Goal: Transaction & Acquisition: Download file/media

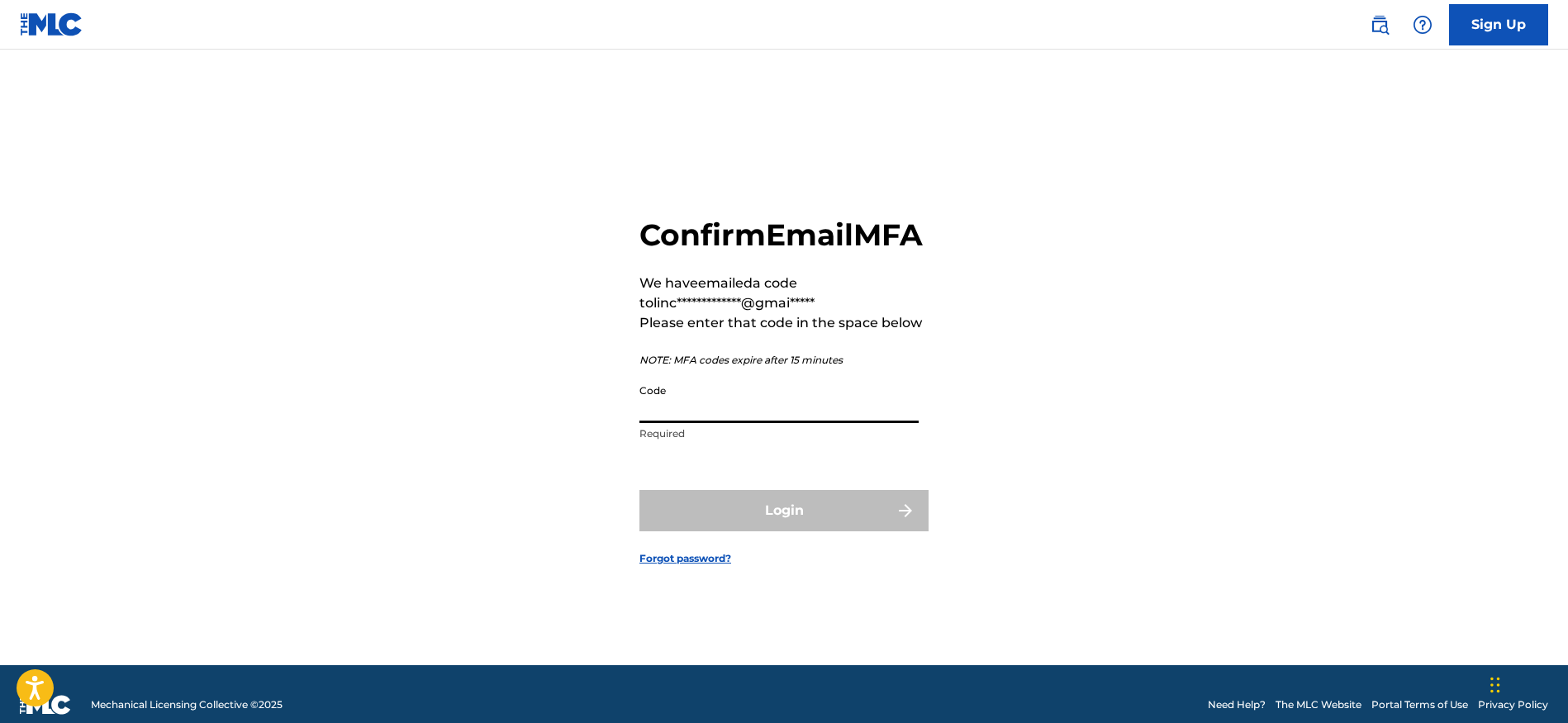
paste input "402408"
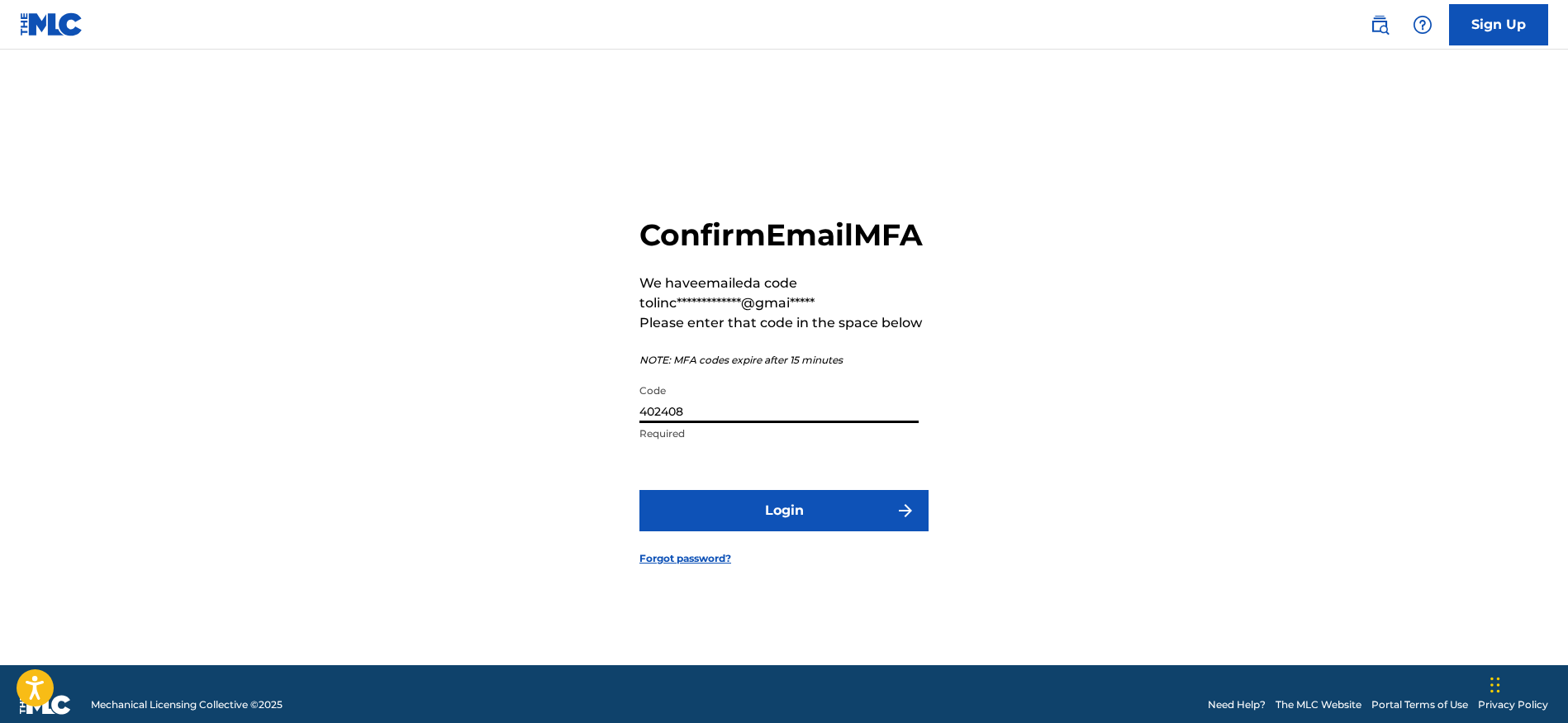
type input "402408"
click at [755, 518] on button "Login" at bounding box center [784, 511] width 290 height 42
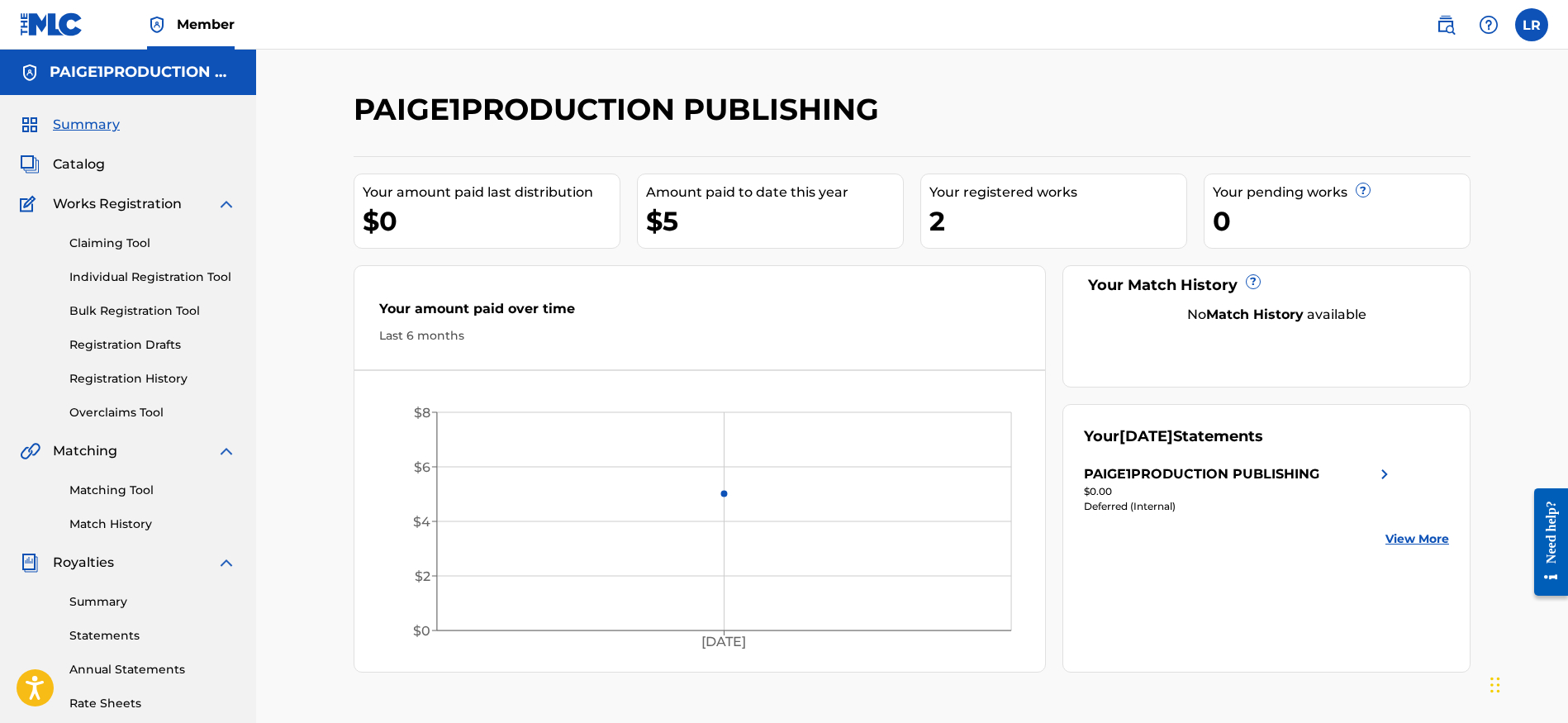
click at [1388, 476] on img at bounding box center [1385, 474] width 20 height 20
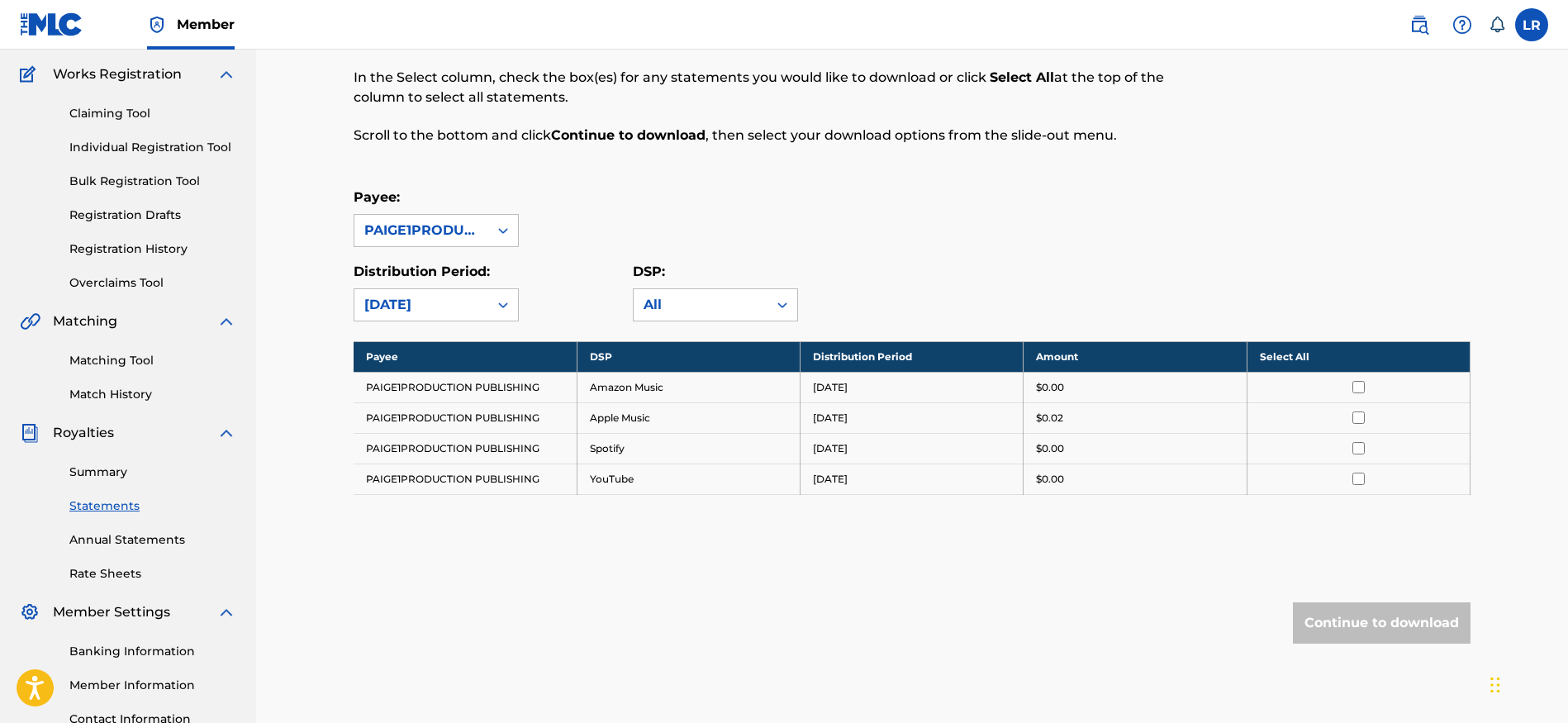
scroll to position [268, 0]
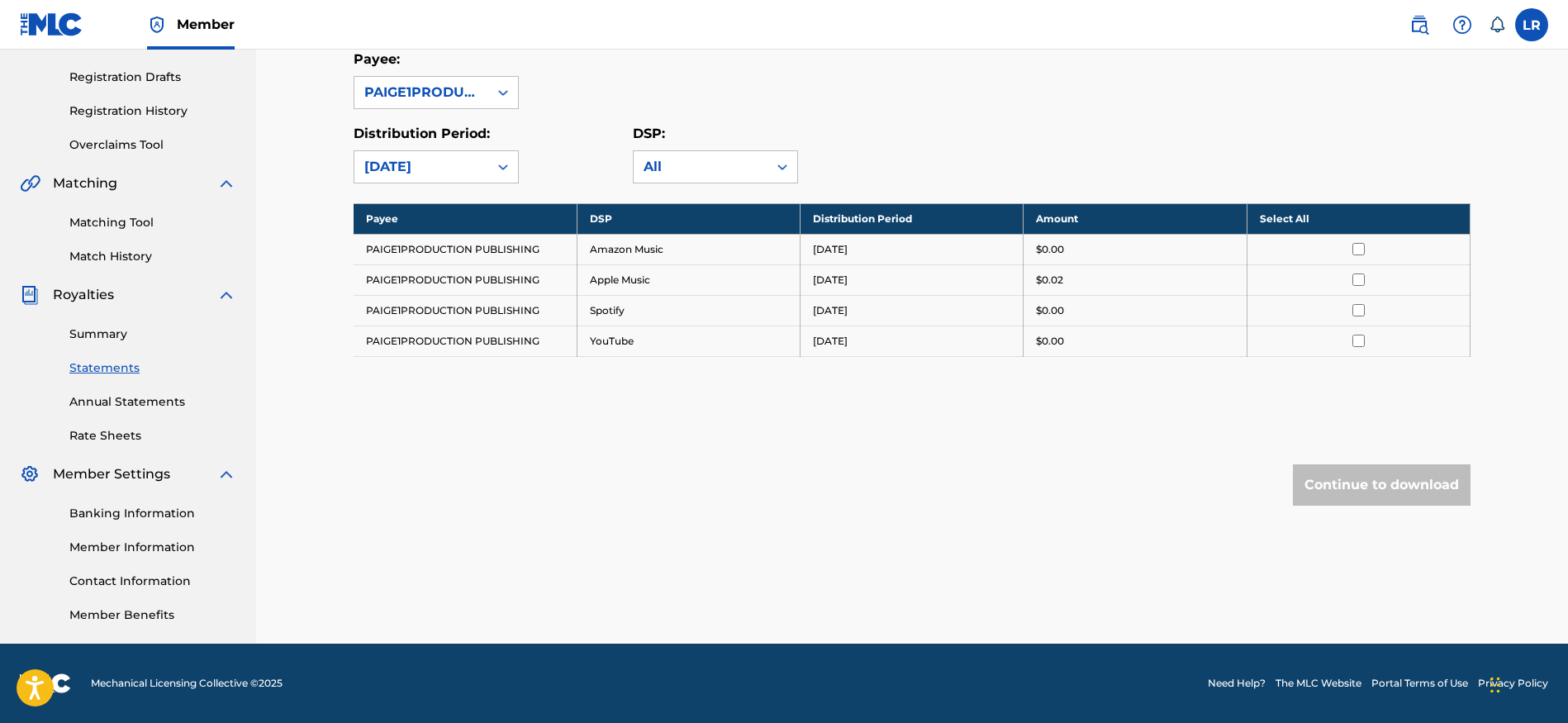
click at [1361, 249] on input "checkbox" at bounding box center [1359, 249] width 12 height 12
click at [1359, 285] on input "checkbox" at bounding box center [1359, 279] width 12 height 12
click at [1361, 311] on input "checkbox" at bounding box center [1359, 310] width 12 height 12
click at [1358, 342] on input "checkbox" at bounding box center [1359, 341] width 12 height 12
click at [1364, 493] on button "Continue to download" at bounding box center [1382, 485] width 178 height 42
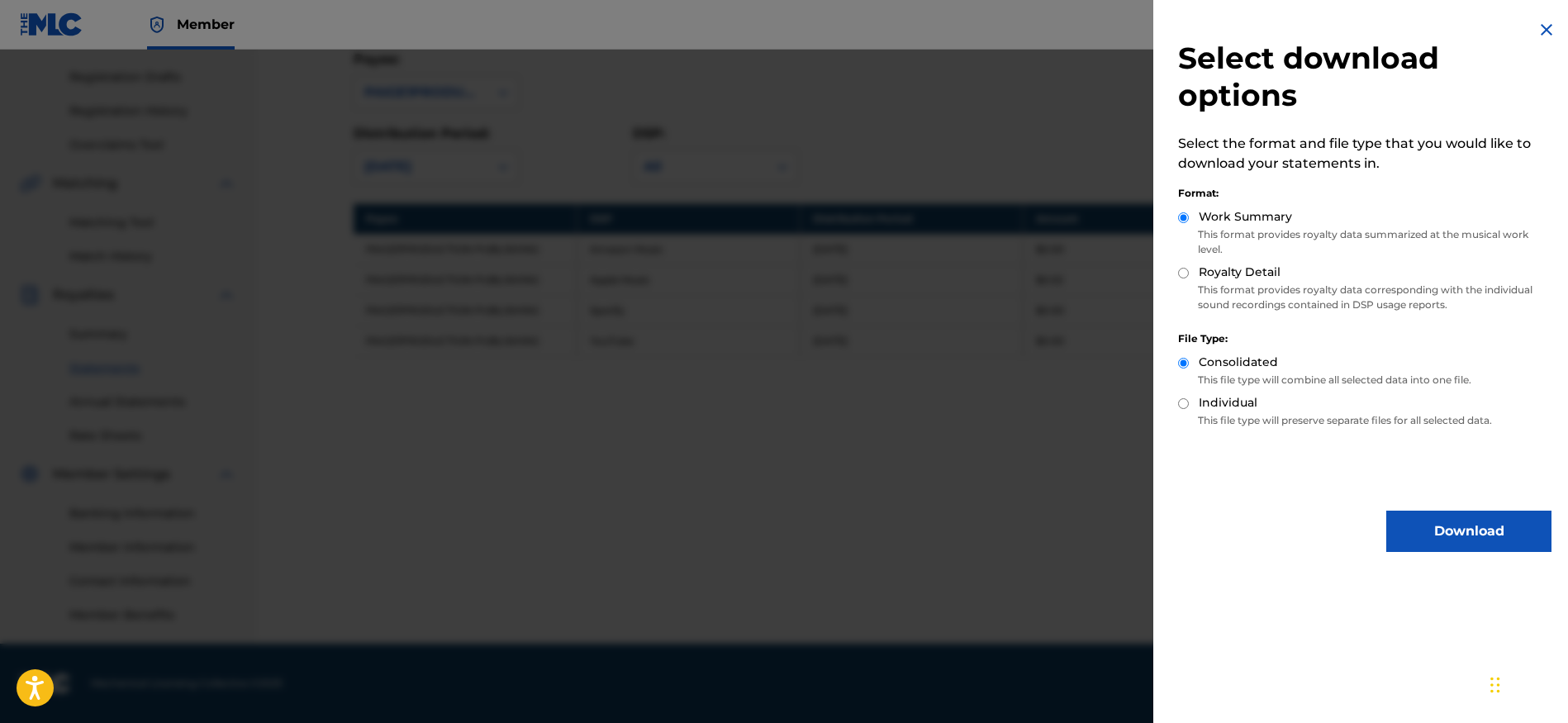
click at [1182, 268] on input "Royalty Detail" at bounding box center [1183, 273] width 10 height 10
radio input "true"
click at [1182, 213] on input "Work Summary" at bounding box center [1183, 218] width 10 height 10
radio input "true"
click at [1444, 511] on button "Download" at bounding box center [1469, 532] width 165 height 42
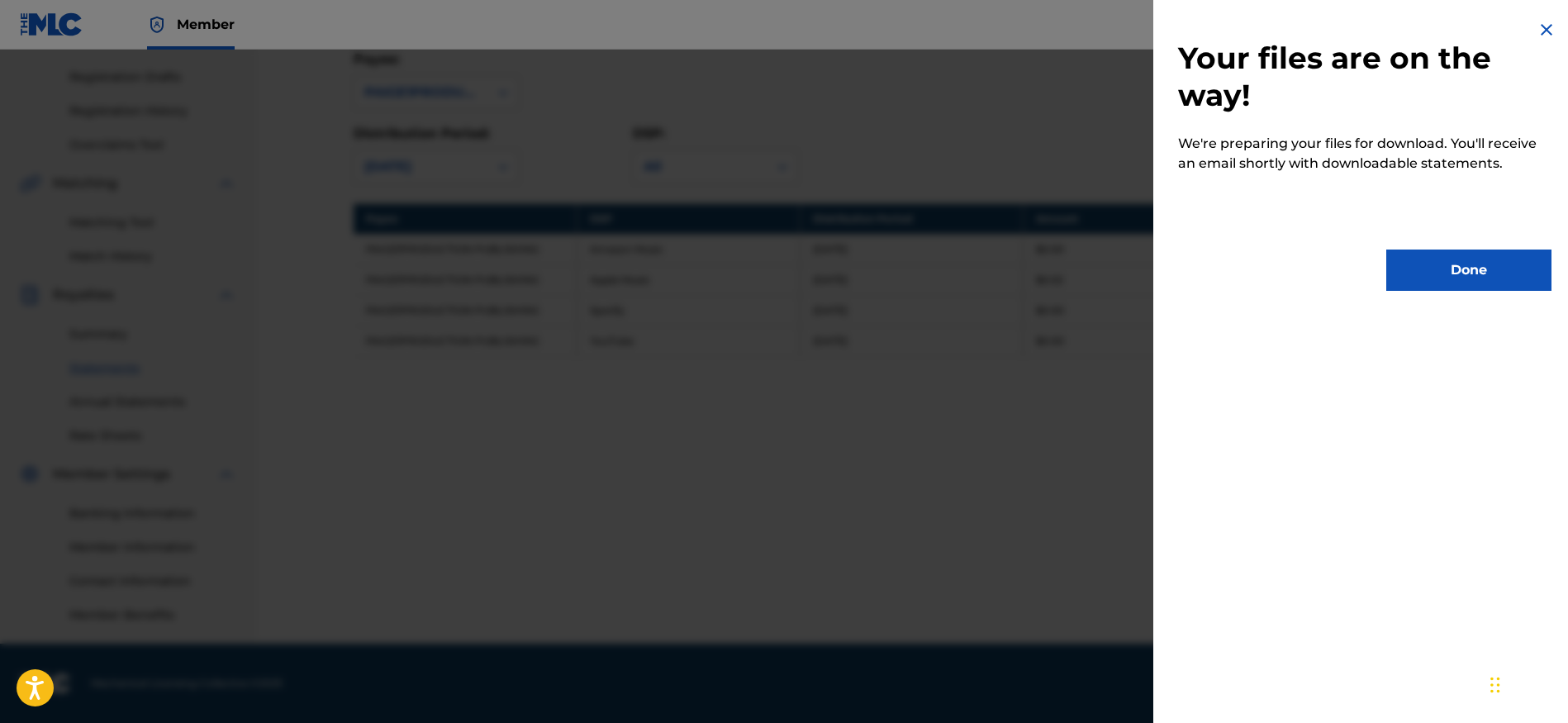
click at [1456, 250] on button "Done" at bounding box center [1469, 271] width 165 height 42
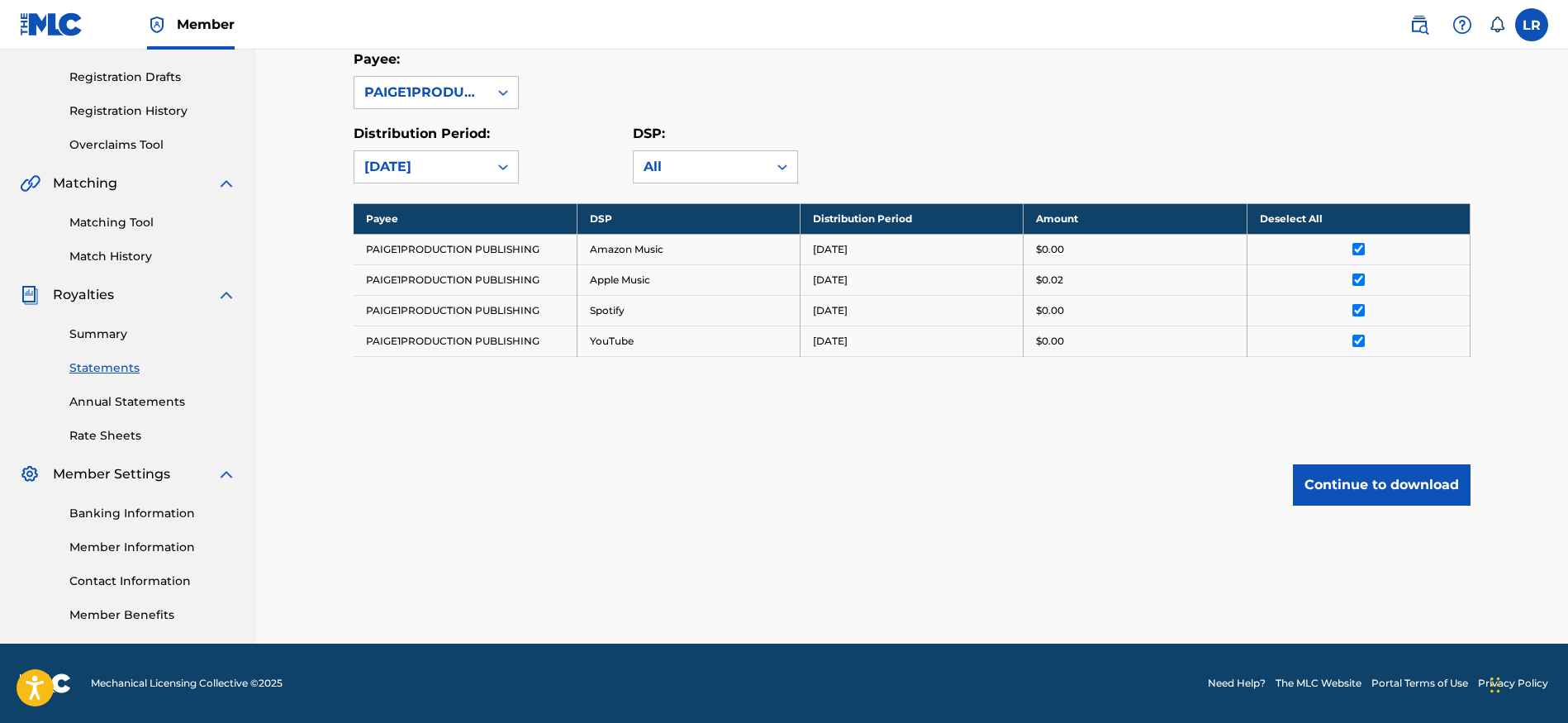
scroll to position [0, 0]
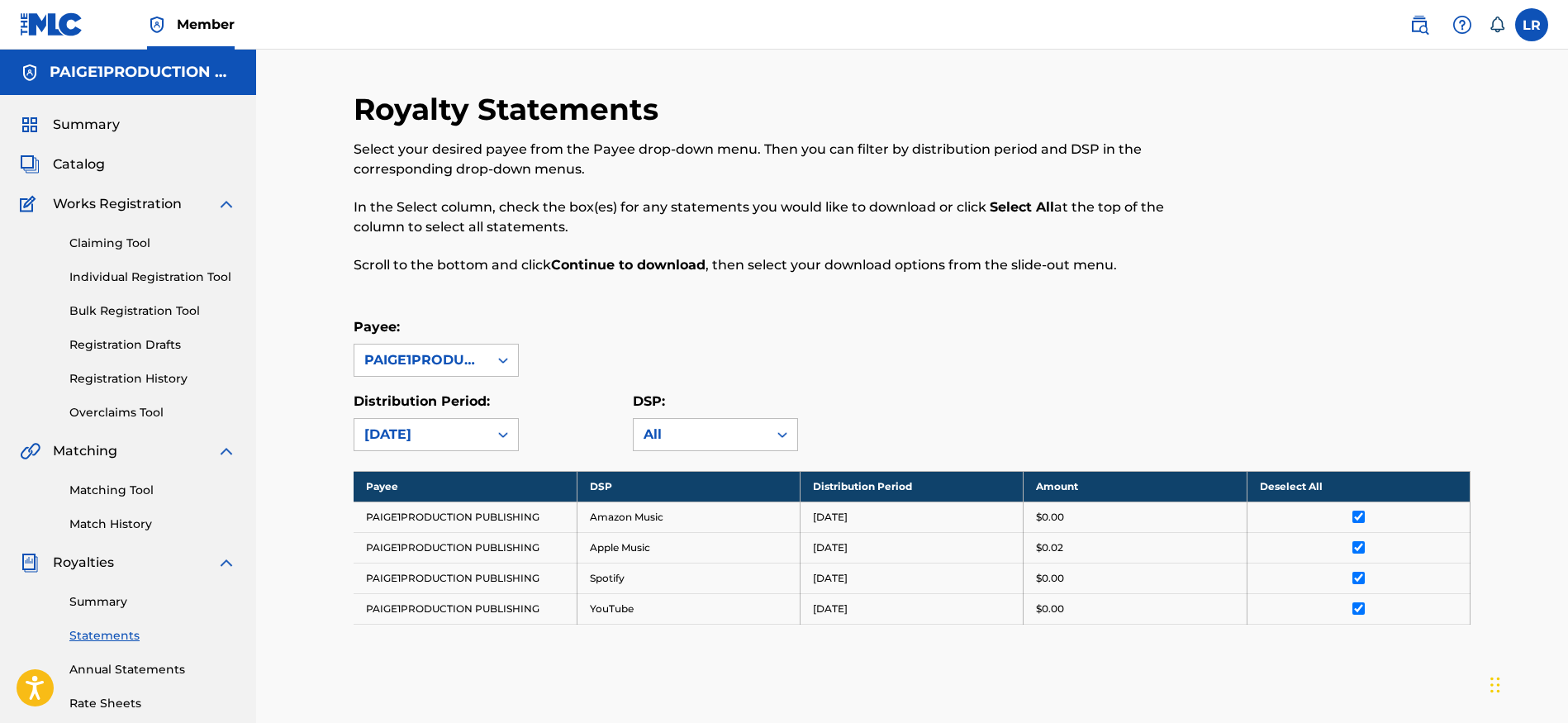
click at [89, 70] on h5 "PAIGE1PRODUCTION PUBLISHING" at bounding box center [143, 73] width 187 height 19
click at [118, 80] on h5 "PAIGE1PRODUCTION PUBLISHING" at bounding box center [143, 73] width 187 height 19
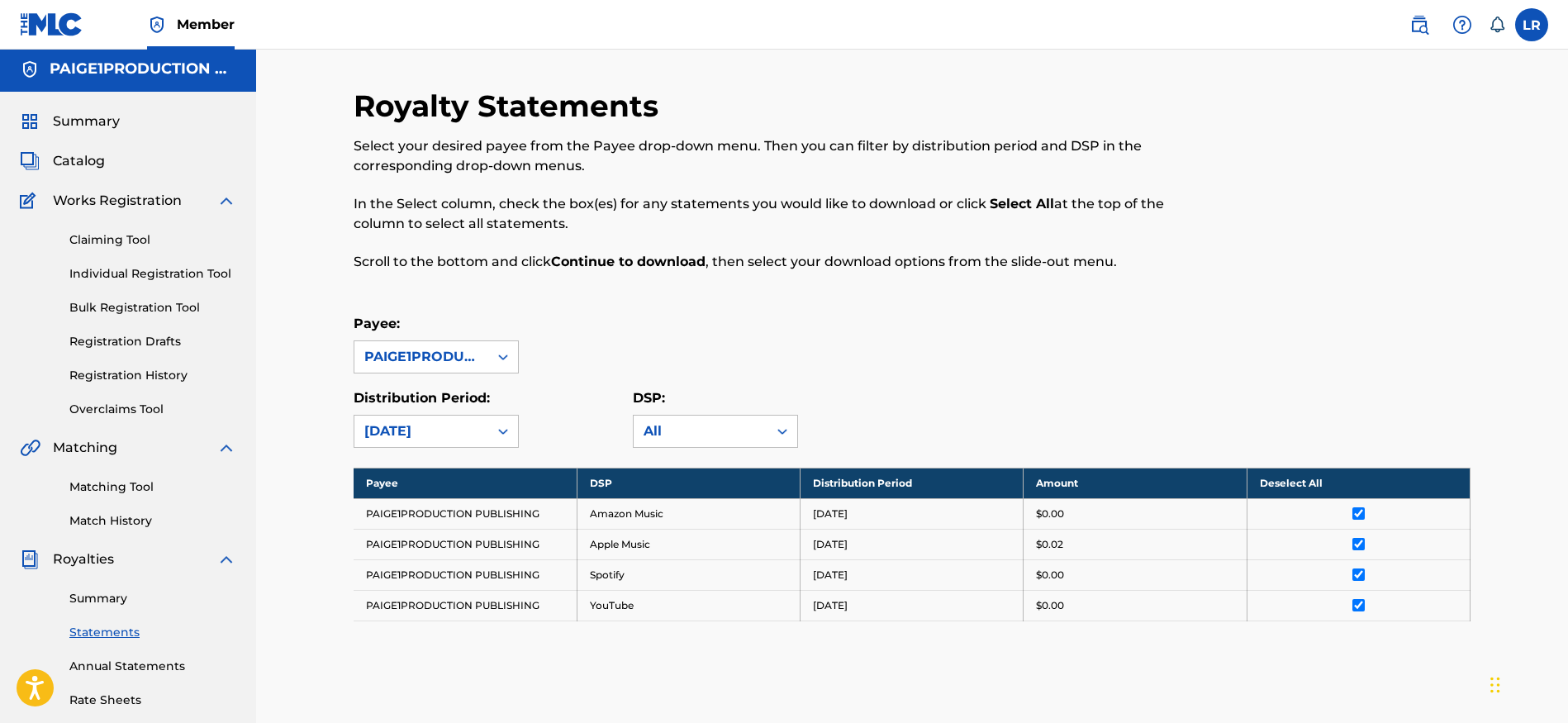
click at [89, 561] on span "Royalties" at bounding box center [83, 560] width 61 height 20
click at [225, 564] on img at bounding box center [226, 560] width 20 height 20
click at [145, 635] on link "Banking Information" at bounding box center [152, 638] width 167 height 17
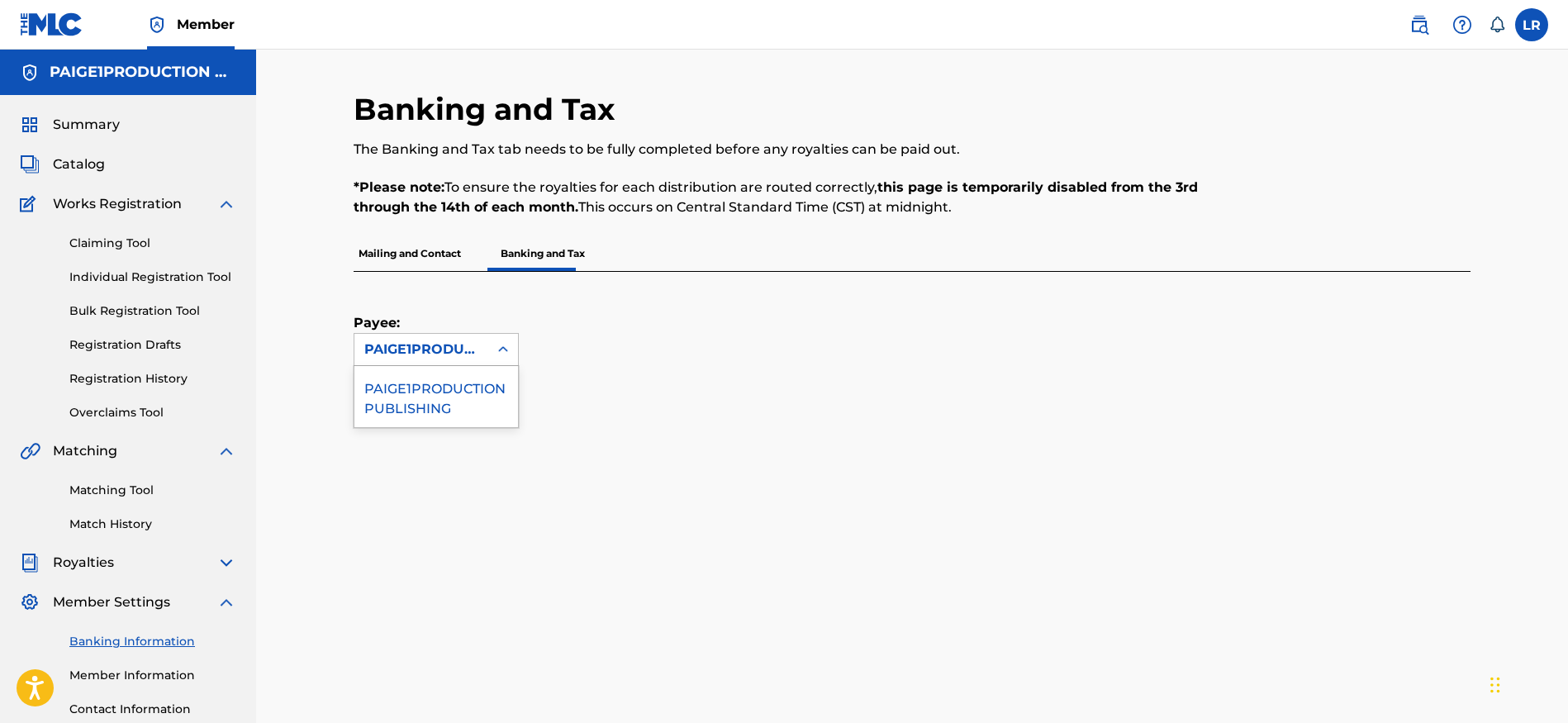
click at [504, 346] on icon at bounding box center [503, 349] width 16 height 16
click at [465, 397] on div "PAIGE1PRODUCTION PUBLISHING" at bounding box center [436, 396] width 163 height 61
click at [513, 350] on div at bounding box center [503, 349] width 29 height 29
click at [583, 354] on div "Payee: PAIGE1PRODUCTION PUBLISHING selected, 1 of 1. 1 result available. Use Up…" at bounding box center [892, 319] width 1078 height 94
click at [88, 237] on link "Claiming Tool" at bounding box center [152, 243] width 167 height 17
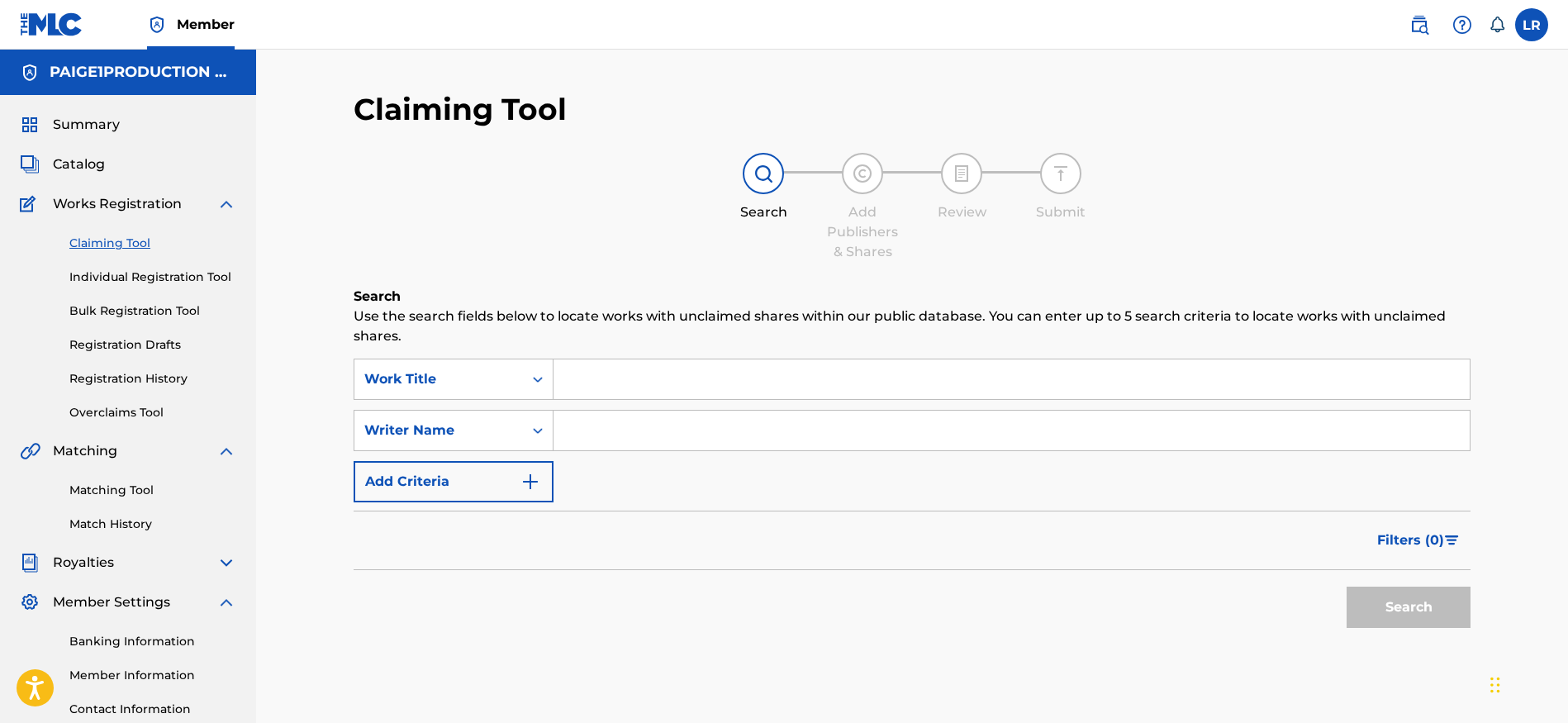
click at [70, 171] on span "Catalog" at bounding box center [79, 164] width 52 height 20
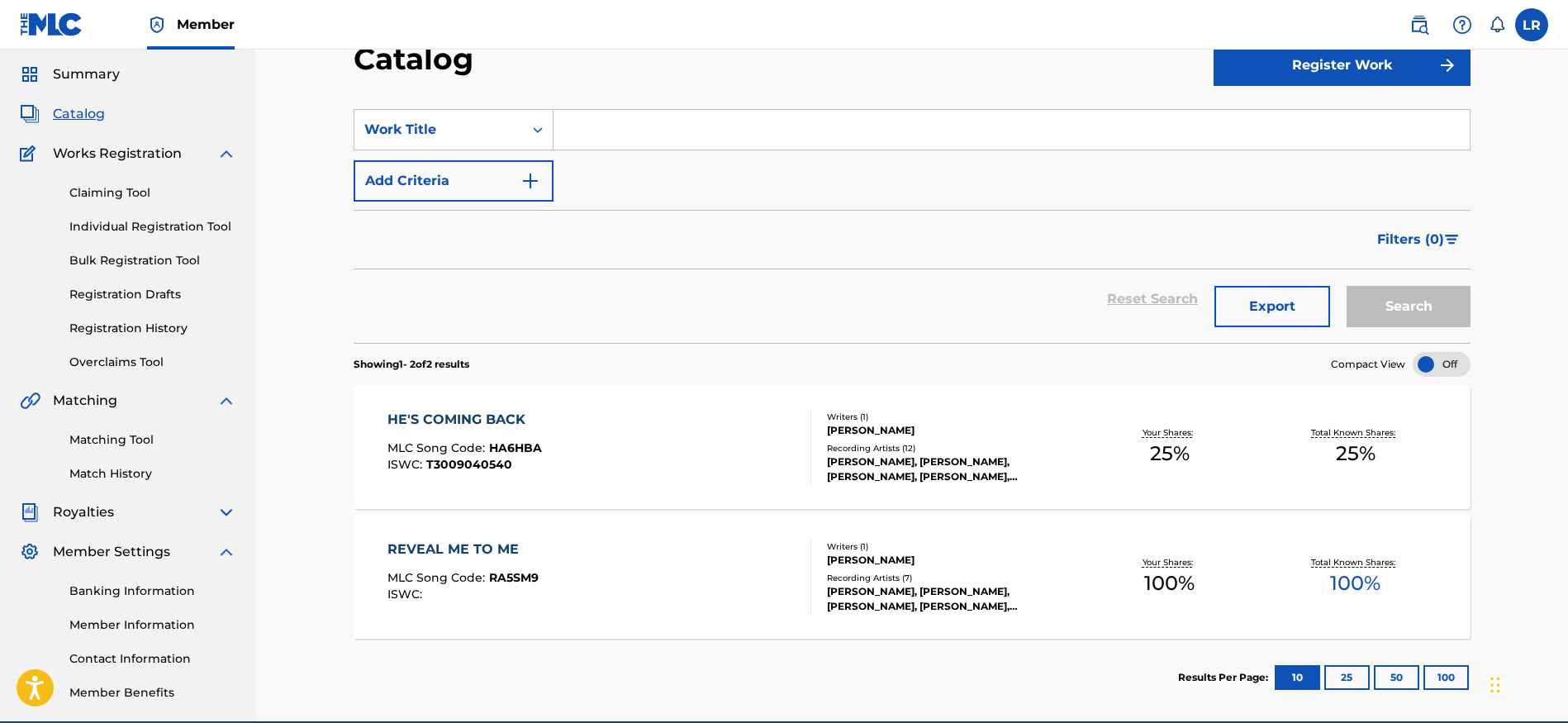
scroll to position [76, 0]
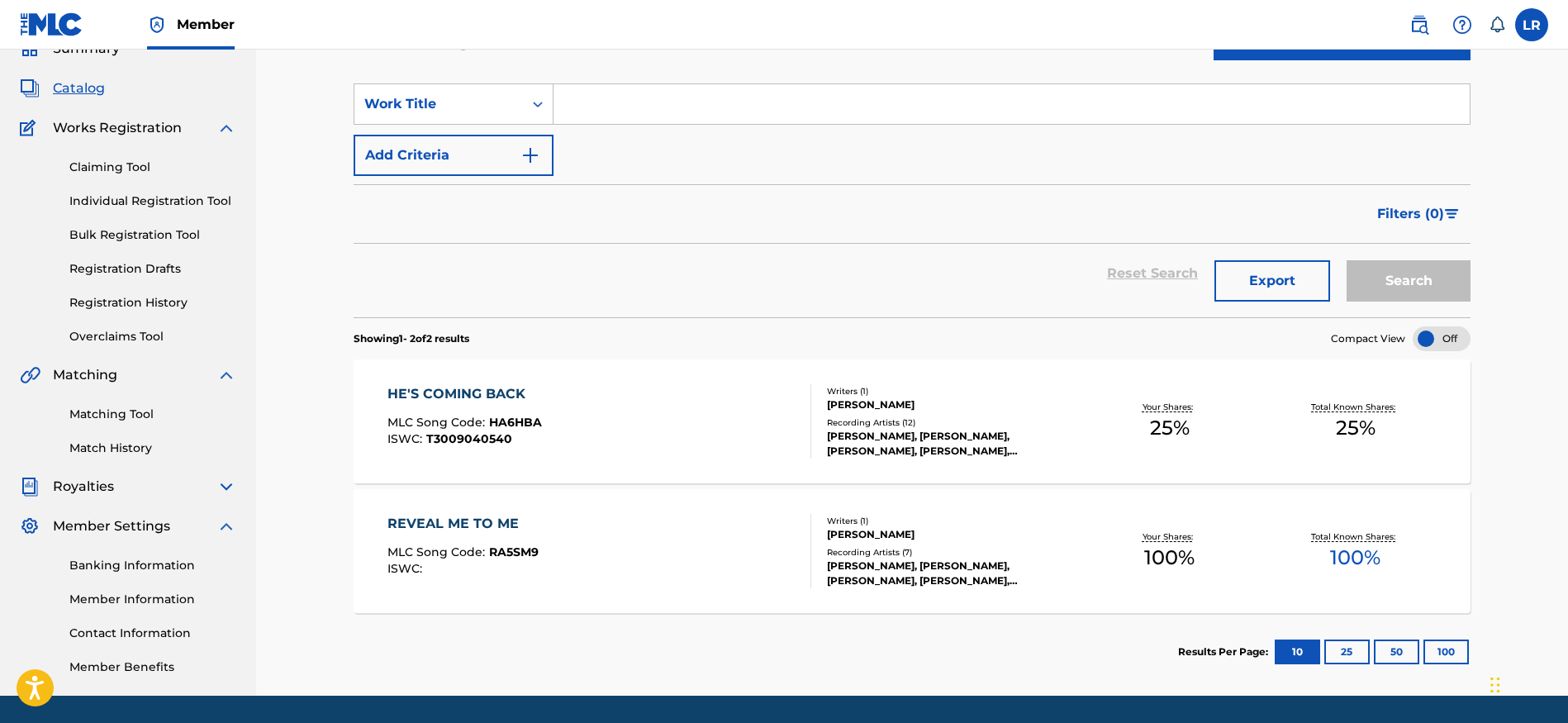
click at [939, 441] on div "LINCOLN RUSSELL, LINCOLN RUSSELL, LINCOLN RUSSELL, LINCOLN RUSSELL, LINCOLN RUS…" at bounding box center [952, 444] width 250 height 29
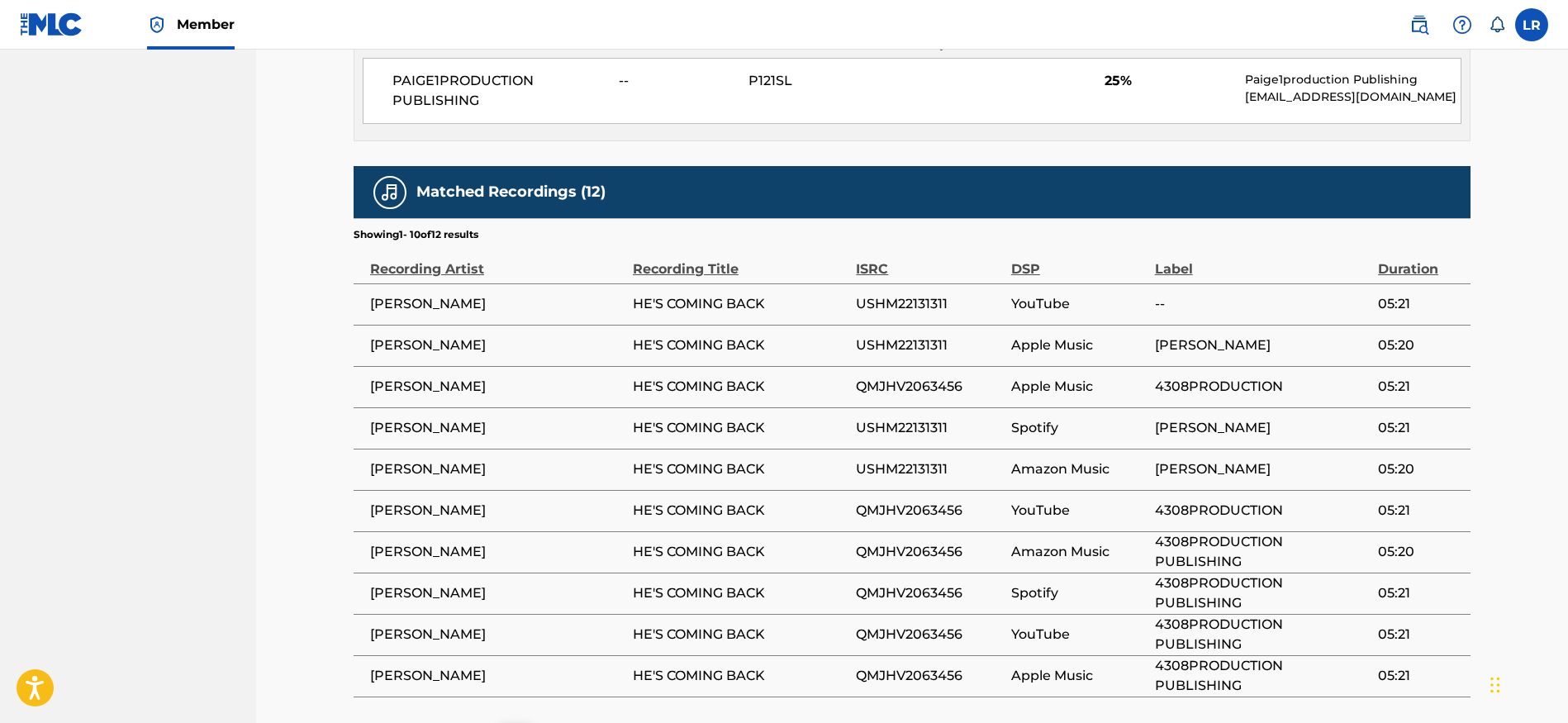
scroll to position [891, 0]
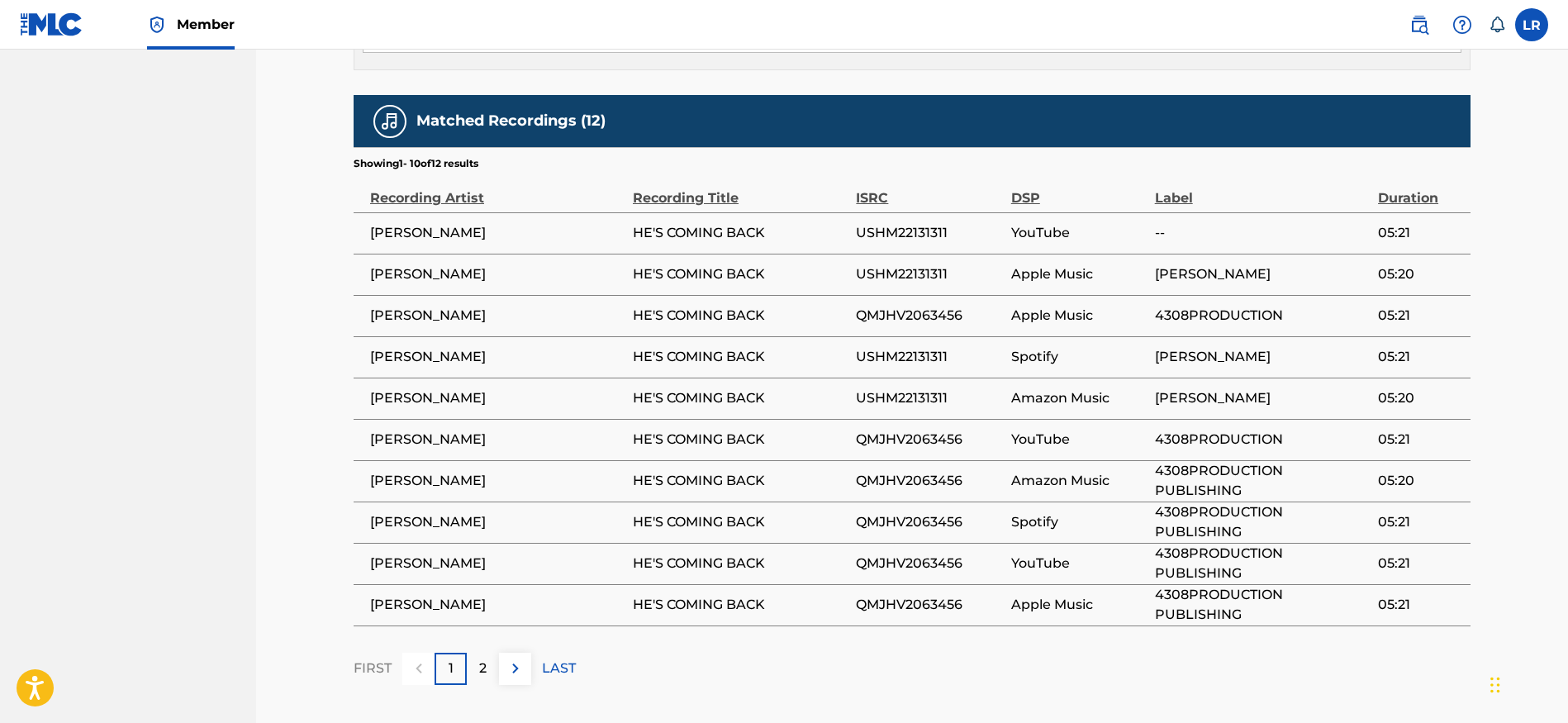
click at [524, 667] on img at bounding box center [515, 669] width 20 height 20
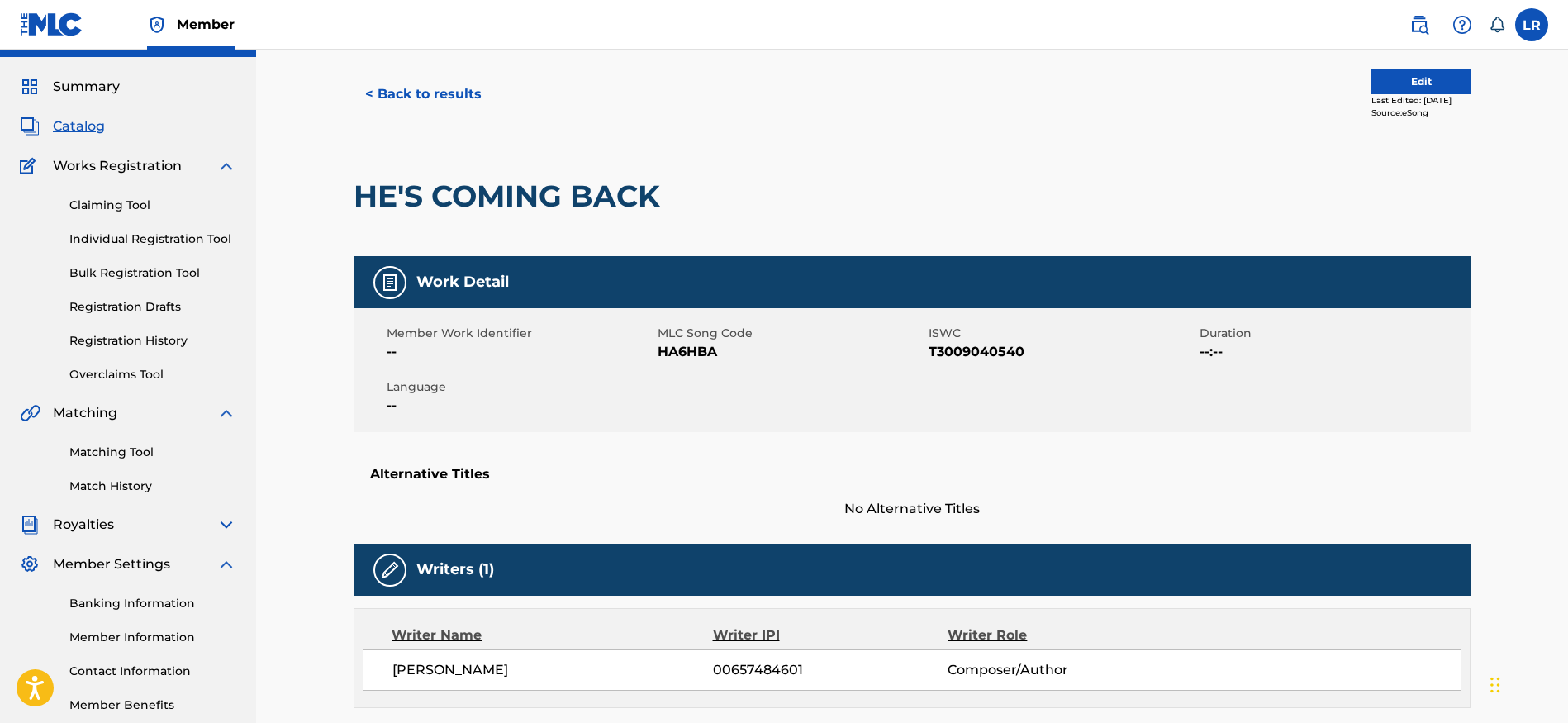
scroll to position [0, 0]
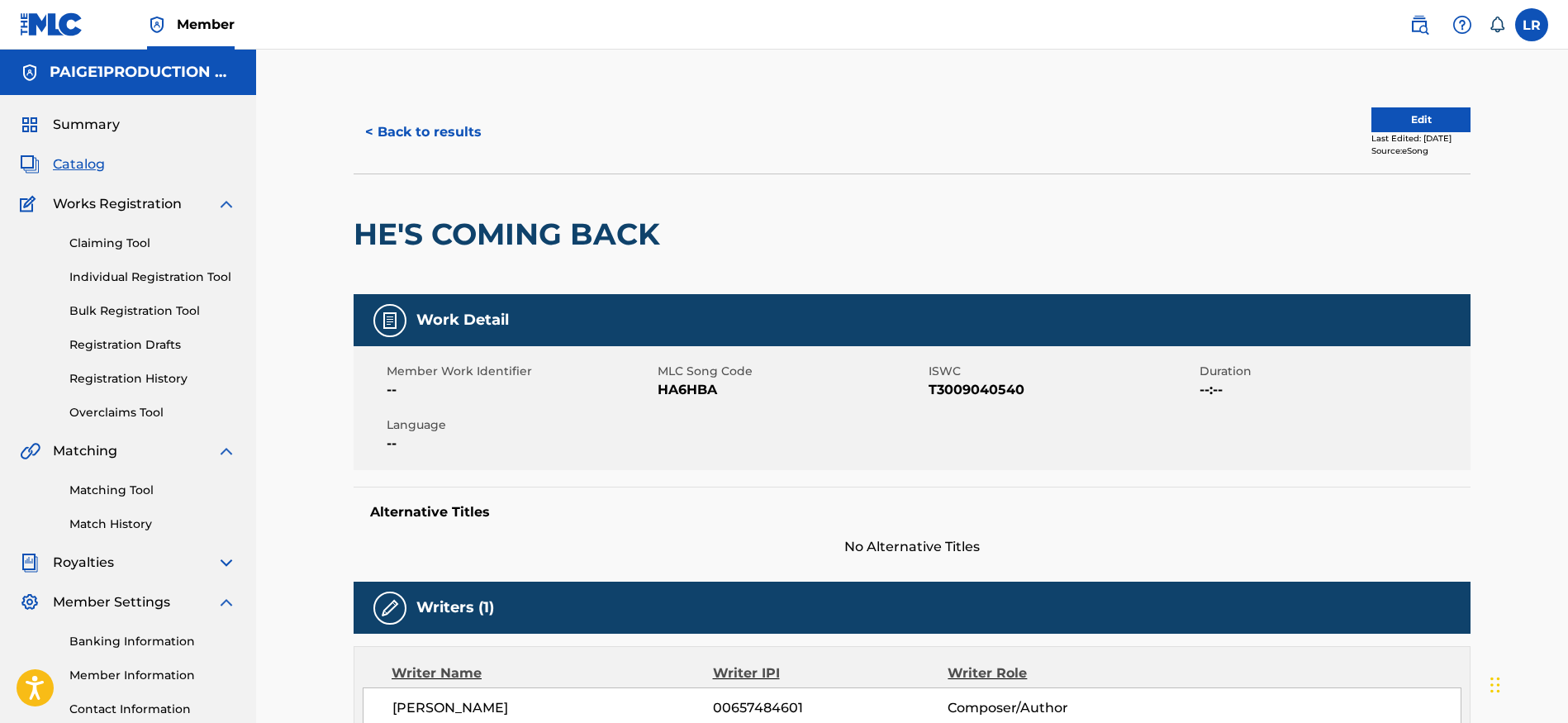
click at [1407, 125] on button "Edit" at bounding box center [1421, 119] width 99 height 25
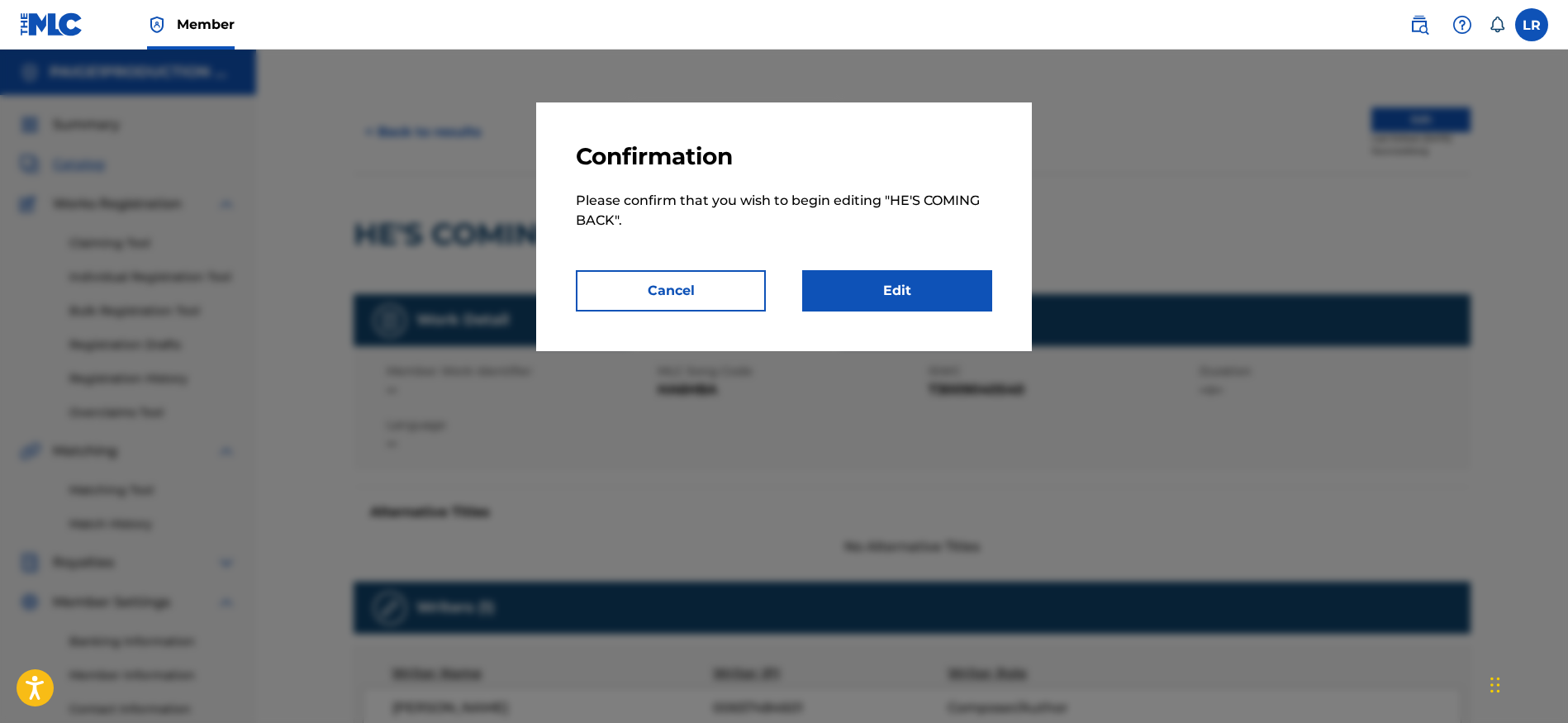
click at [736, 279] on button "Cancel" at bounding box center [671, 291] width 190 height 42
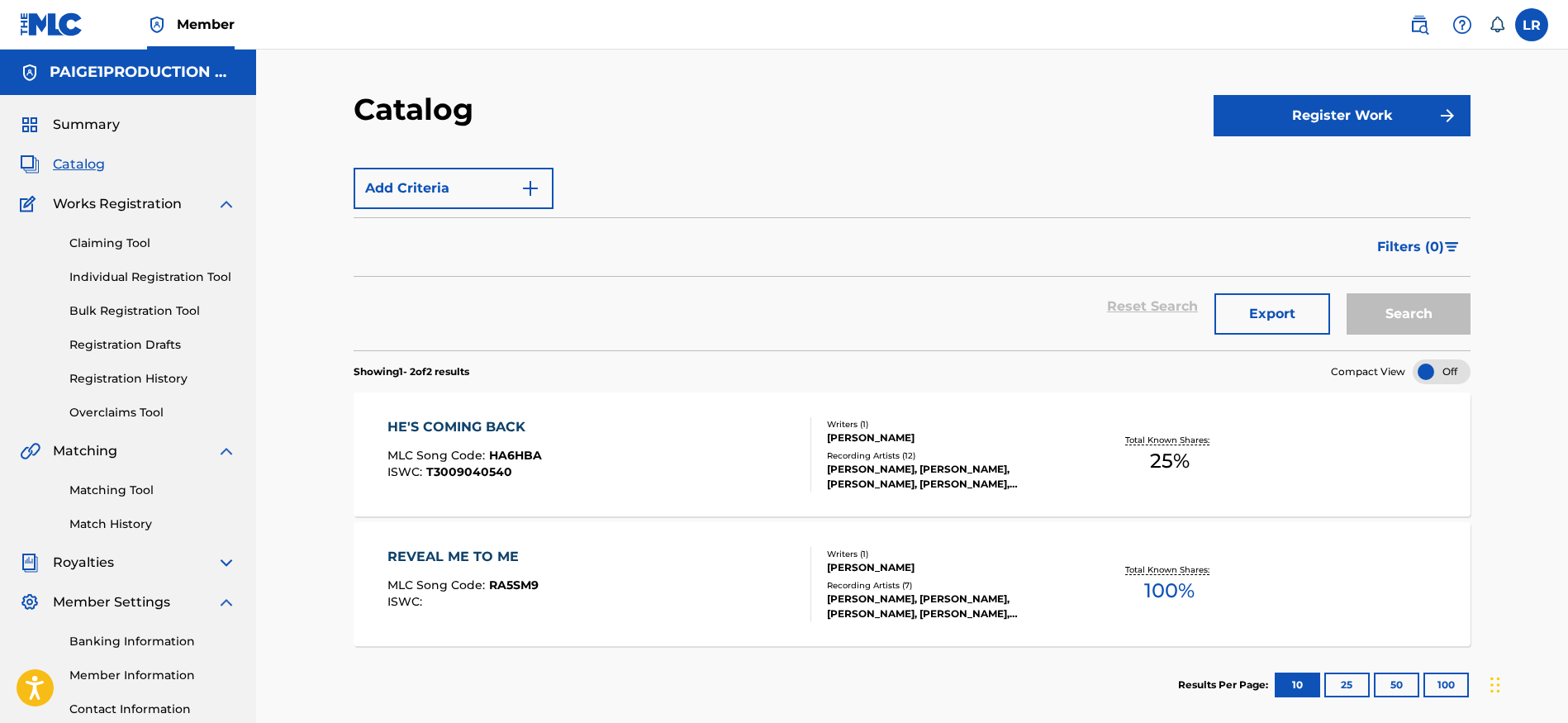
scroll to position [76, 0]
